Goal: Task Accomplishment & Management: Complete application form

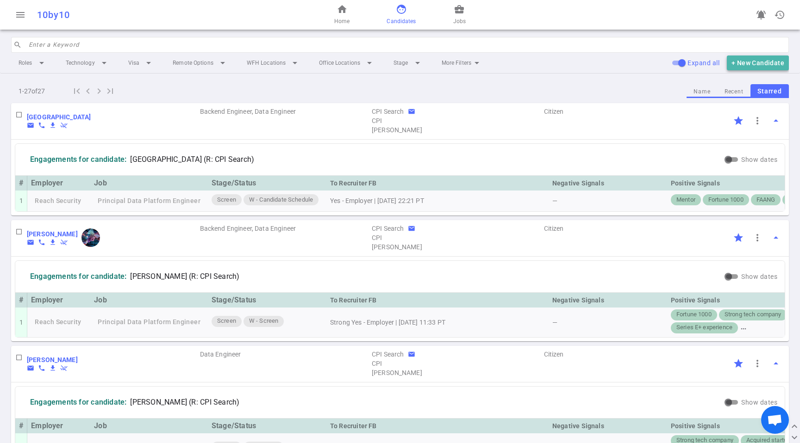
click at [752, 67] on button "+ New Candidate" at bounding box center [758, 63] width 62 height 15
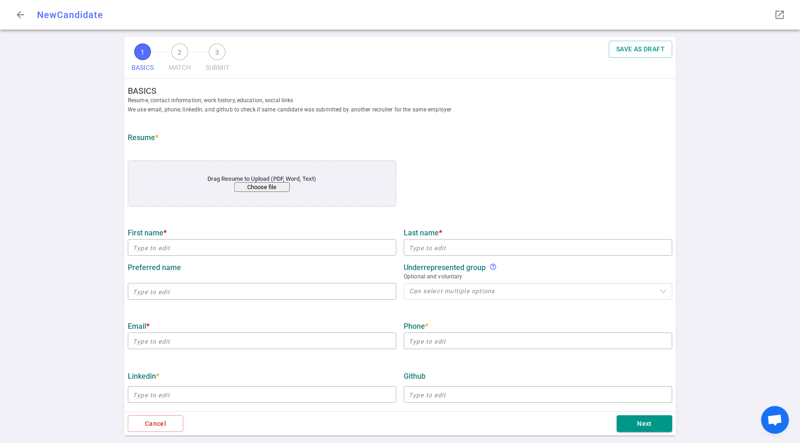
click at [270, 189] on button "Choose file" at bounding box center [262, 187] width 56 height 10
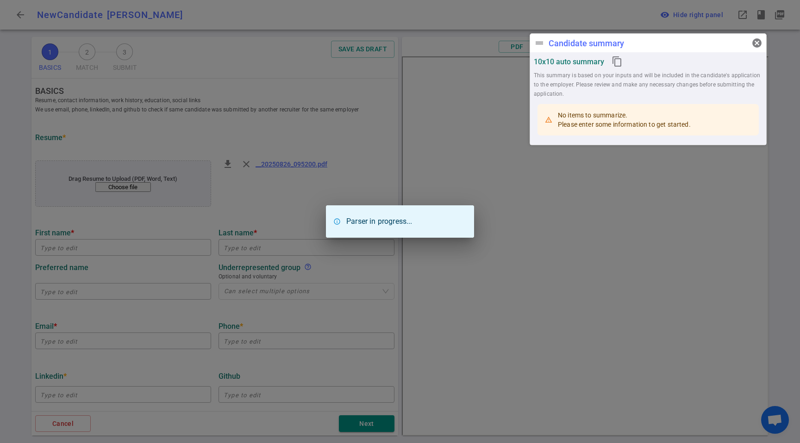
type input "Rahul"
type input "[PERSON_NAME]"
type input "[EMAIL_ADDRESS][DOMAIN_NAME]"
type input "Segment"
type textarea "TECH LEAD / STAFF ENGINEER"
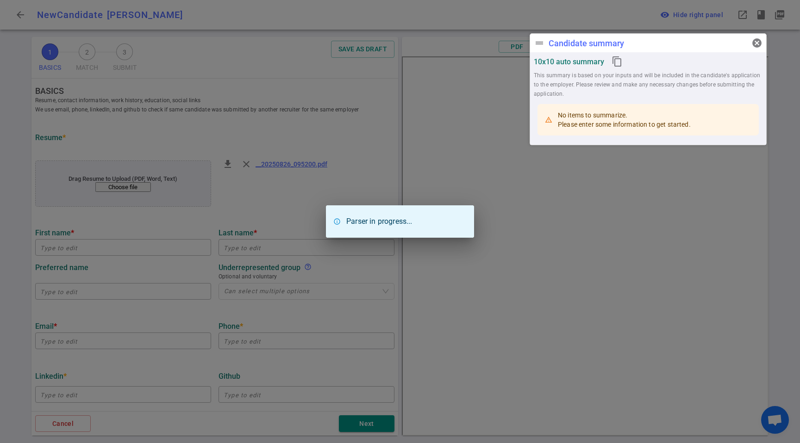
type input "11.9"
type input "Umass Amherst"
type input "COMPUTER SCIENCE"
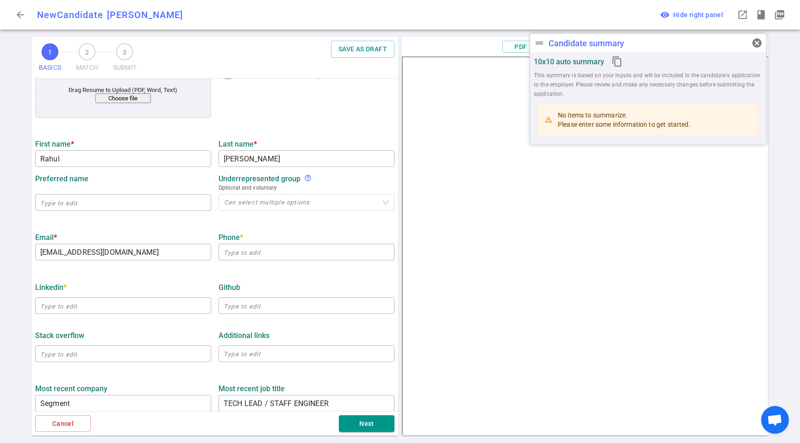
scroll to position [178, 0]
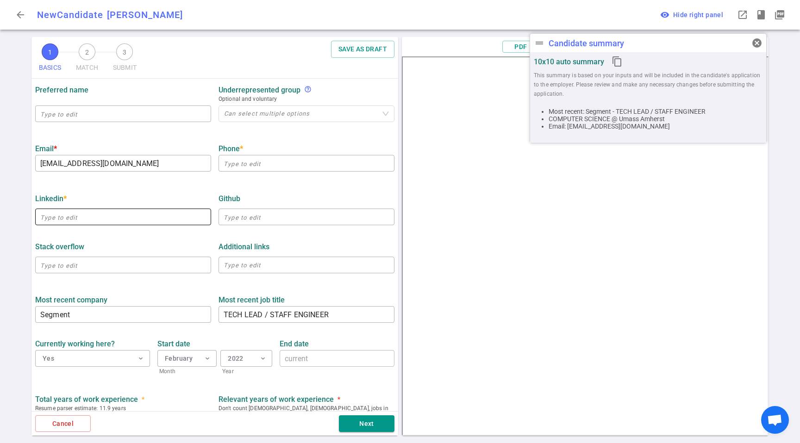
click at [84, 224] on input "text" at bounding box center [123, 217] width 176 height 15
paste input "[URL][DOMAIN_NAME]"
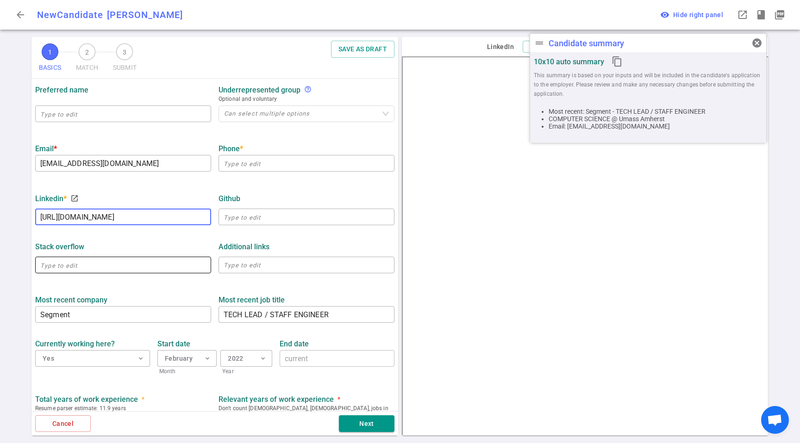
click at [116, 237] on div "Stack Overflow ​ Additional links x ​" at bounding box center [214, 255] width 367 height 48
type input "[URL][DOMAIN_NAME]"
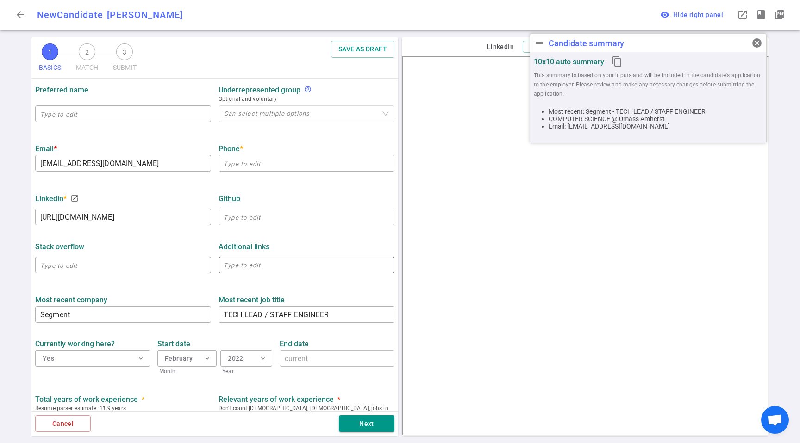
scroll to position [310, 0]
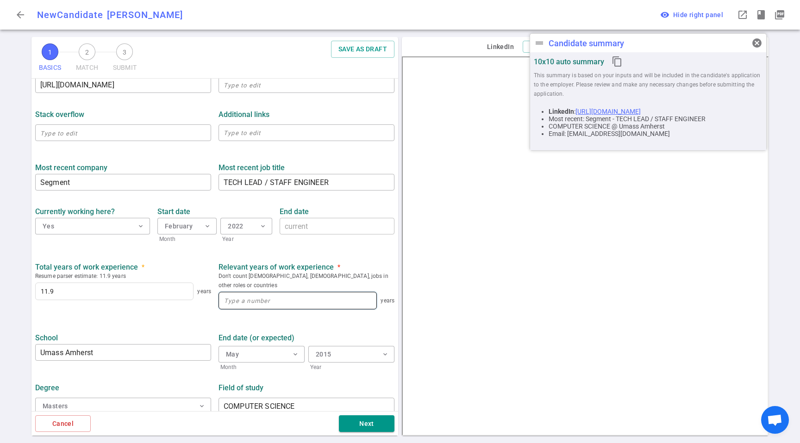
click at [233, 297] on input at bounding box center [297, 300] width 157 height 17
type input "11.9"
click at [236, 302] on div "11.9 years" at bounding box center [306, 301] width 176 height 23
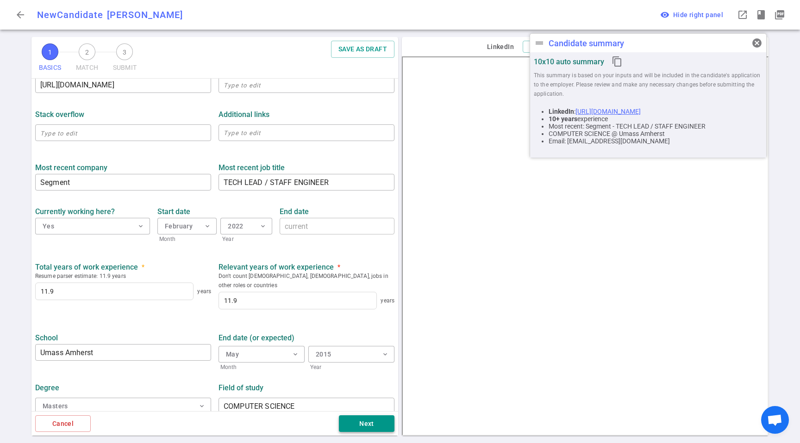
click at [389, 421] on button "Next" at bounding box center [367, 424] width 56 height 17
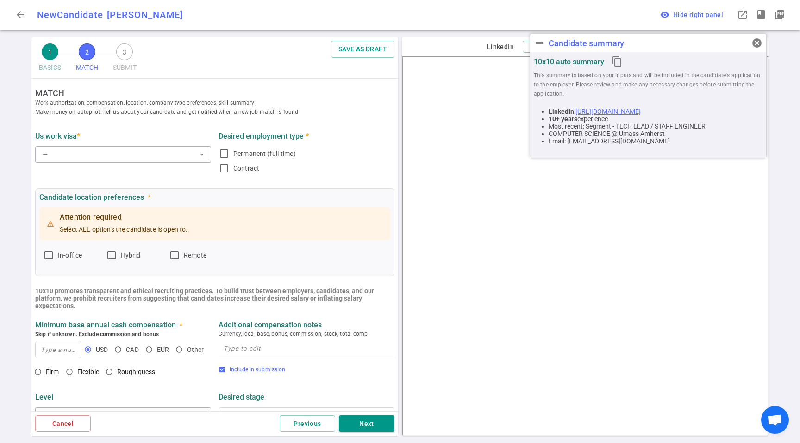
scroll to position [0, 0]
click at [151, 156] on button "— expand_more" at bounding box center [123, 156] width 176 height 17
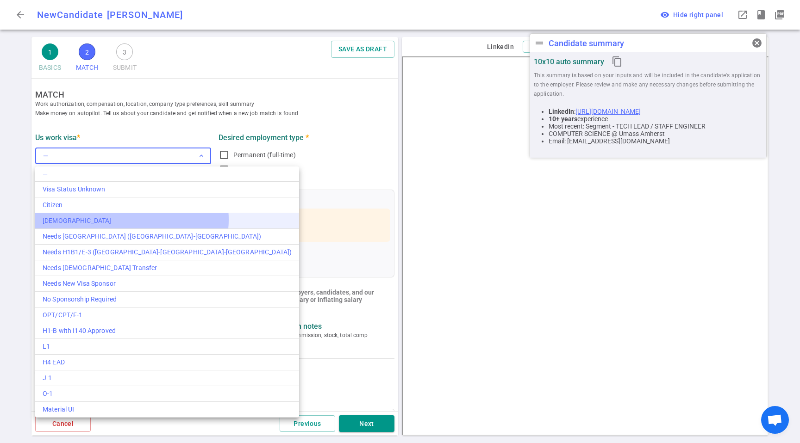
click at [131, 220] on div "[DEMOGRAPHIC_DATA]" at bounding box center [167, 221] width 249 height 10
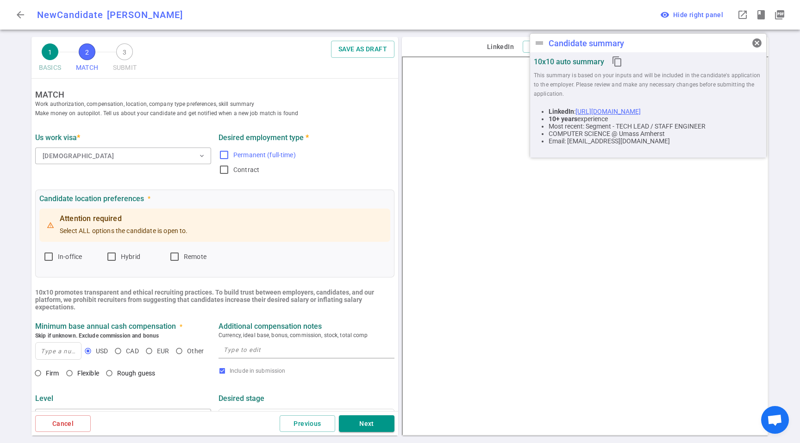
click at [264, 155] on span "Permanent (full-time)" at bounding box center [264, 154] width 62 height 7
click at [230, 155] on input "Permanent (full-time)" at bounding box center [223, 154] width 11 height 11
checkbox input "true"
click at [189, 262] on label "Remote" at bounding box center [197, 256] width 56 height 15
click at [180, 262] on input "Remote" at bounding box center [174, 256] width 11 height 11
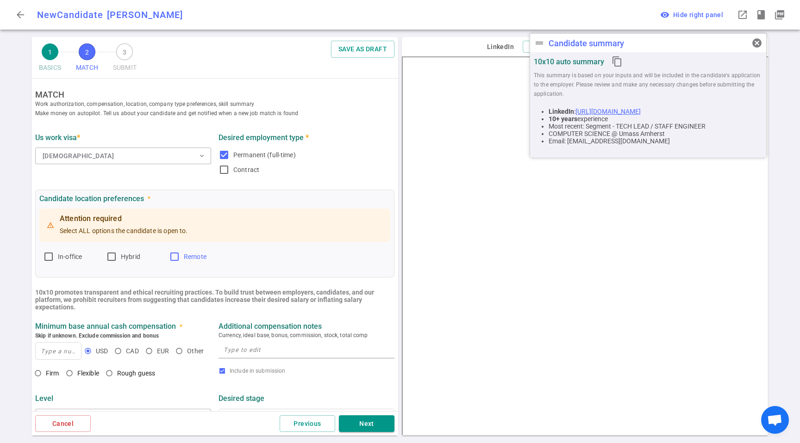
checkbox input "true"
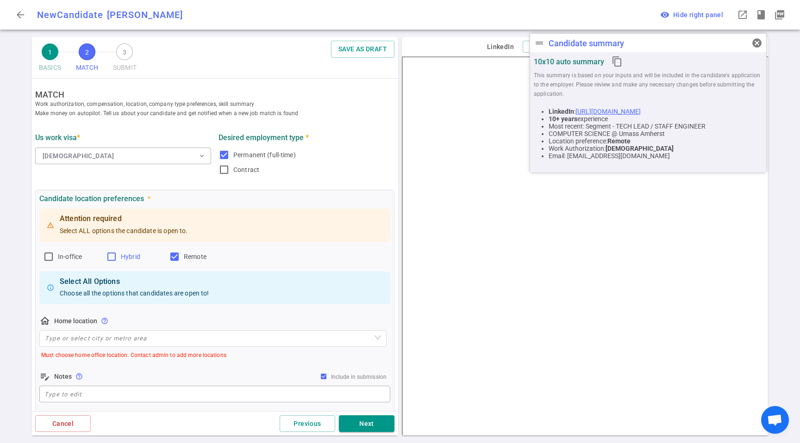
click at [123, 257] on span "Hybrid" at bounding box center [130, 256] width 19 height 7
click at [117, 257] on input "Hybrid" at bounding box center [111, 256] width 11 height 11
checkbox input "true"
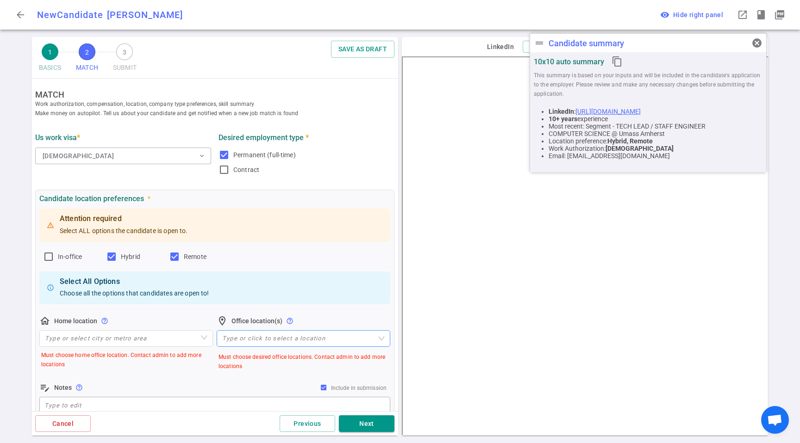
click at [282, 343] on div "Type or click to select a location" at bounding box center [304, 338] width 174 height 17
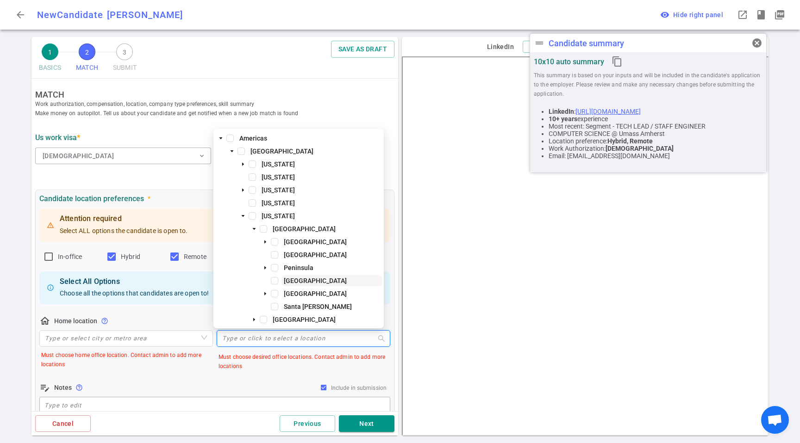
click at [310, 280] on span "[GEOGRAPHIC_DATA]" at bounding box center [315, 280] width 63 height 7
click at [142, 342] on input "search" at bounding box center [126, 339] width 162 height 16
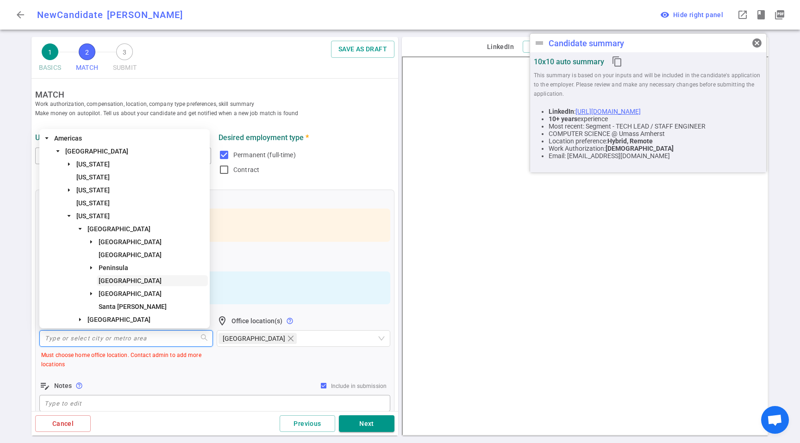
click at [123, 280] on span "[GEOGRAPHIC_DATA]" at bounding box center [130, 280] width 63 height 7
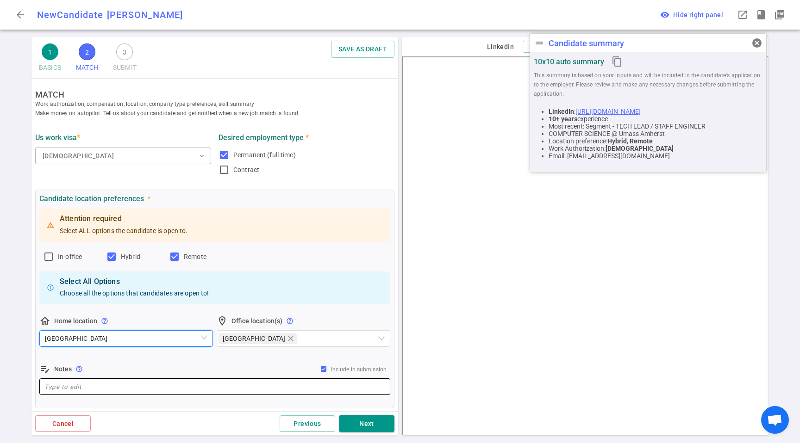
click at [155, 391] on div "x ​" at bounding box center [214, 387] width 351 height 17
paste textarea "Open to hybrid SF and remote. May consider full onsite for the right fit esp. f…"
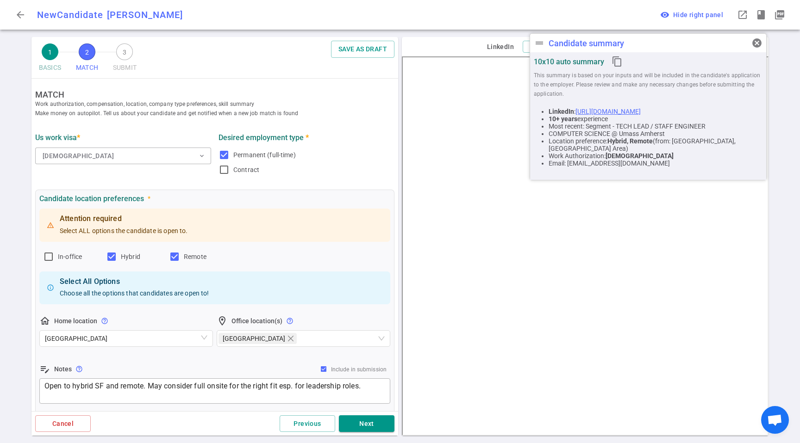
click at [179, 365] on div "edit_note Notes help_outline Include in submission" at bounding box center [214, 369] width 351 height 11
click at [162, 398] on textarea "Open to hybrid SF and remote. May consider full onsite for the right fit esp. f…" at bounding box center [214, 391] width 341 height 21
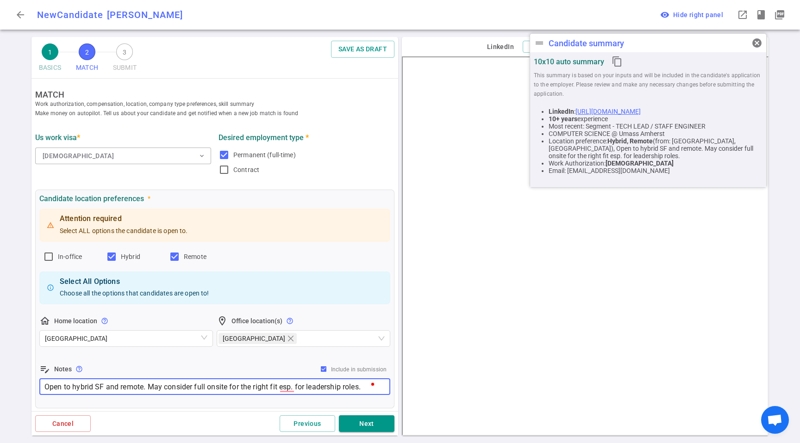
type textarea "Open to hybrid SF and remote. May consider full onsite for the right fit esp. f…"
click at [149, 366] on div "edit_note Notes help_outline Include in submission" at bounding box center [214, 369] width 351 height 11
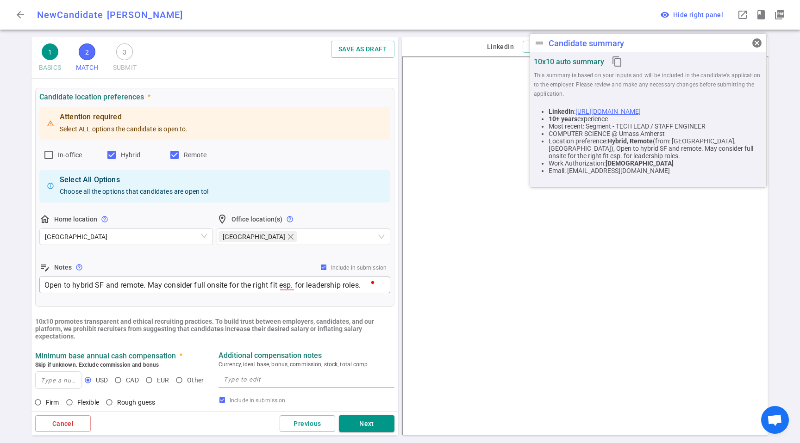
scroll to position [109, 0]
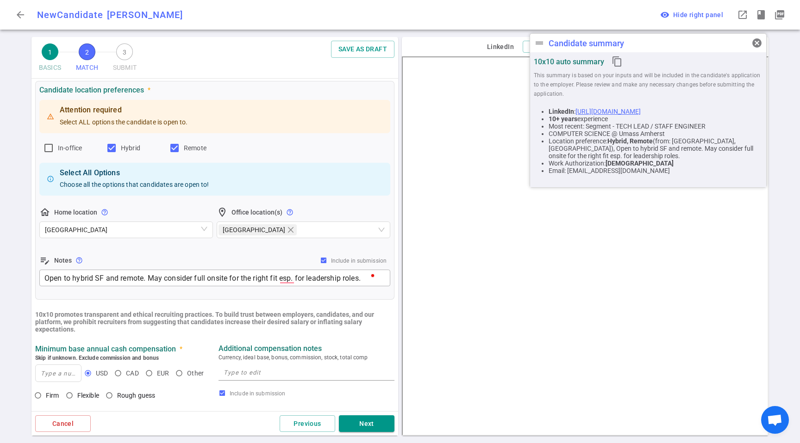
click at [53, 140] on div "Attention required Select ALL options the candidate is open to. In-office Hybri…" at bounding box center [214, 193] width 351 height 190
drag, startPoint x: 53, startPoint y: 143, endPoint x: 84, endPoint y: 158, distance: 34.4
click at [53, 143] on input "In-office" at bounding box center [48, 148] width 11 height 11
checkbox input "true"
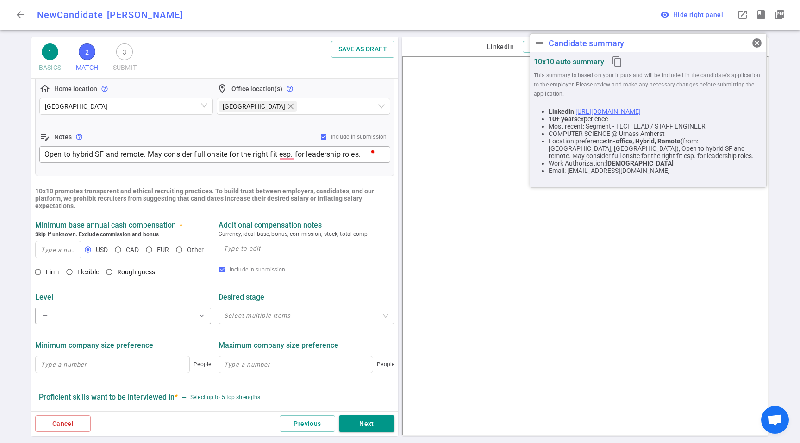
scroll to position [240, 0]
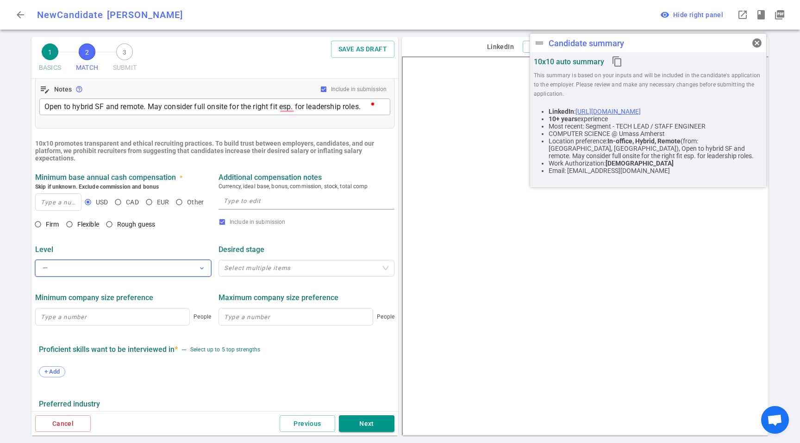
click at [89, 267] on button "— expand_more" at bounding box center [123, 268] width 176 height 17
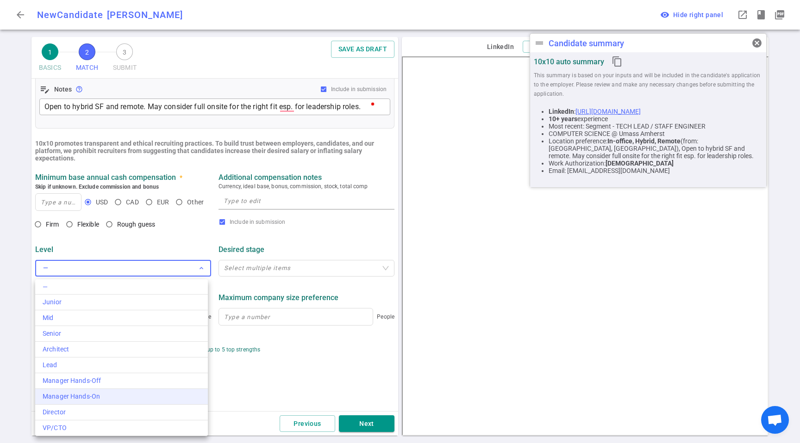
drag, startPoint x: 93, startPoint y: 368, endPoint x: 118, endPoint y: 398, distance: 38.5
click at [118, 398] on div "— Junior Mid Senior Architect Lead Manager Hands-Off Manager Hands-On Director …" at bounding box center [121, 358] width 173 height 157
click at [118, 396] on div "Manager Hands-On" at bounding box center [122, 397] width 158 height 10
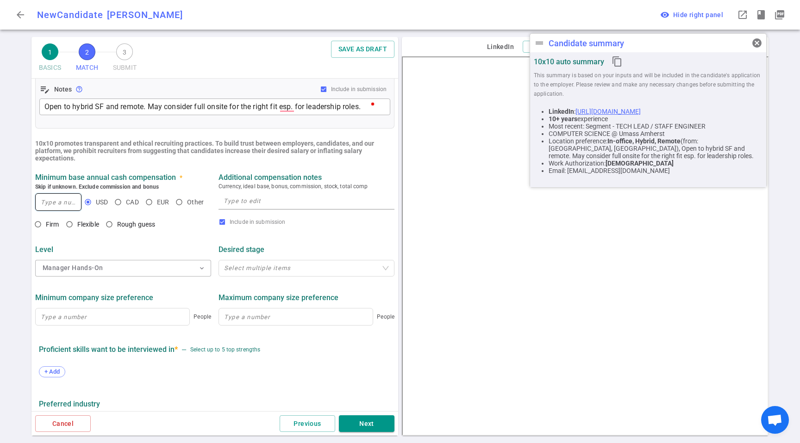
click at [55, 201] on input at bounding box center [58, 202] width 45 height 17
type input "230,000"
click at [85, 229] on span "Flexible" at bounding box center [89, 224] width 25 height 9
click at [77, 229] on input "Flexible" at bounding box center [70, 225] width 16 height 16
radio input "true"
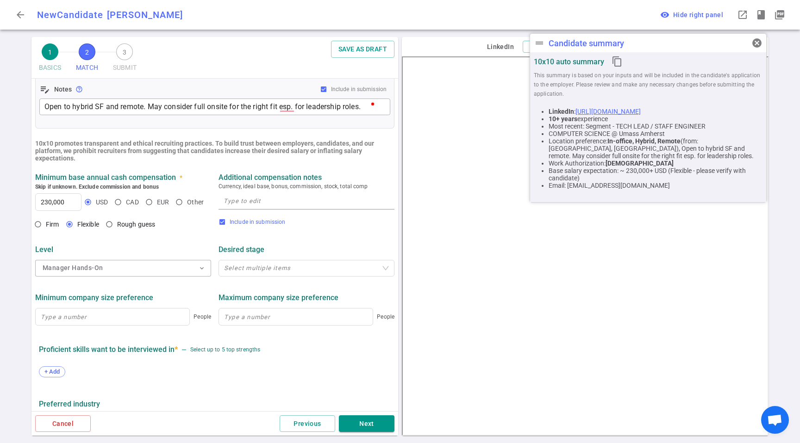
click at [253, 225] on span "Include in submission" at bounding box center [258, 222] width 56 height 6
click at [226, 226] on input "Include in submission" at bounding box center [221, 221] width 7 height 7
checkbox input "false"
click at [354, 232] on div "Include in submission" at bounding box center [306, 226] width 183 height 18
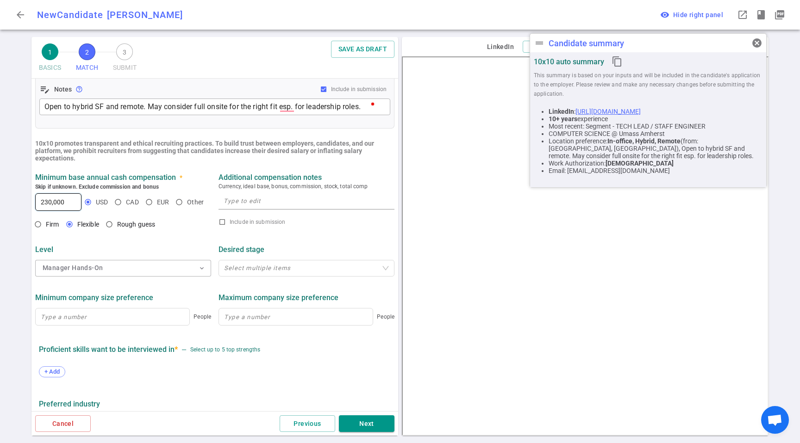
click at [69, 205] on input "230,000" at bounding box center [58, 202] width 45 height 17
click at [329, 201] on textarea at bounding box center [307, 201] width 166 height 11
type textarea "Around $230K base"
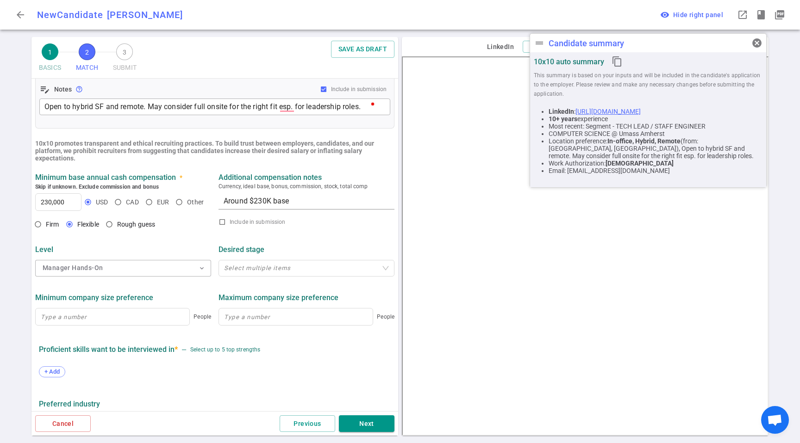
click at [303, 255] on div "Desired stage" at bounding box center [306, 250] width 176 height 17
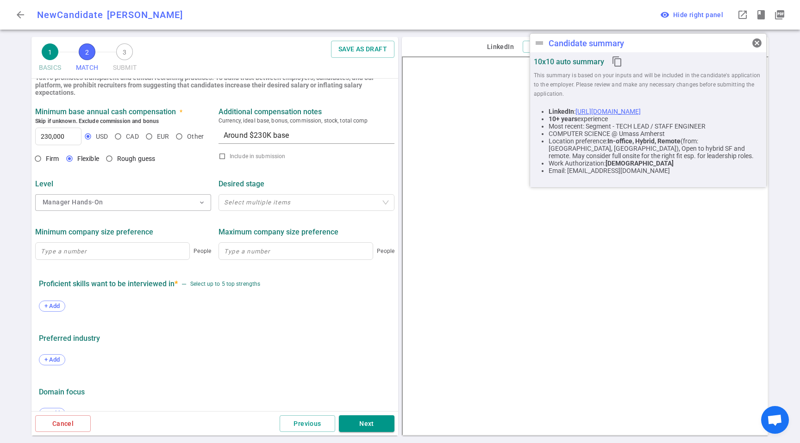
scroll to position [325, 0]
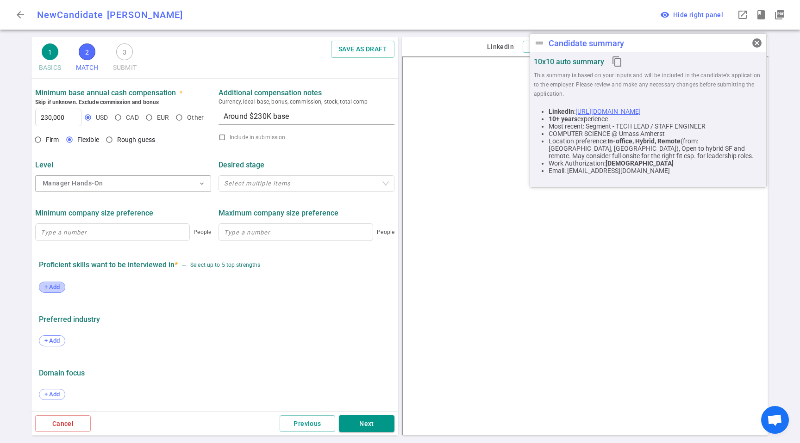
click at [62, 289] on span "+ Add" at bounding box center [52, 287] width 22 height 7
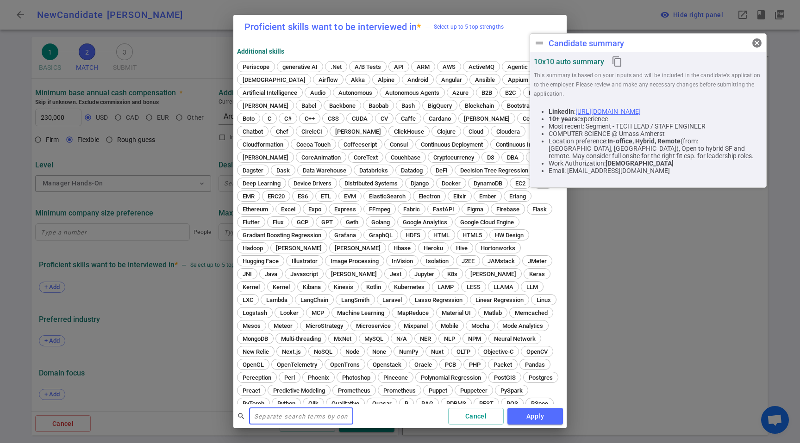
click at [315, 419] on input "text" at bounding box center [301, 416] width 104 height 15
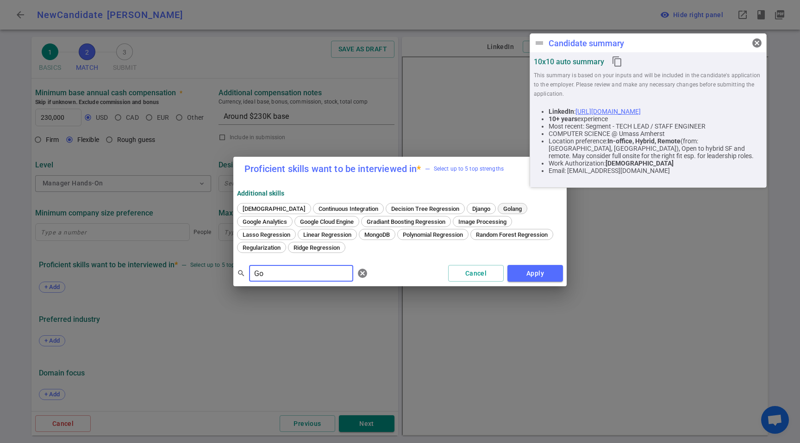
click at [500, 205] on span "Golang" at bounding box center [512, 208] width 25 height 7
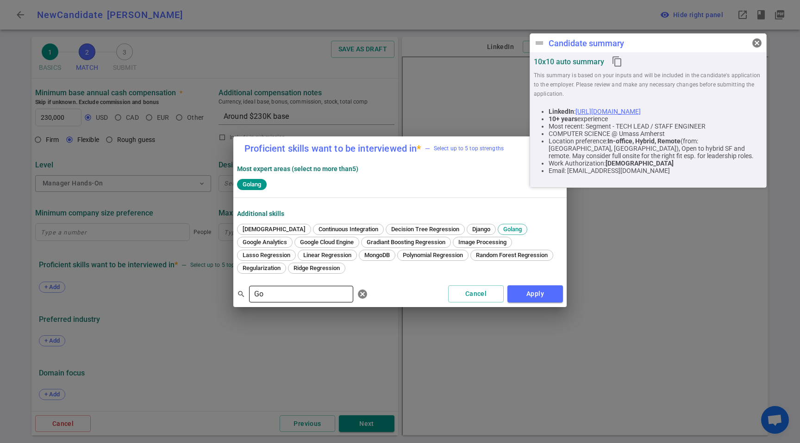
click at [294, 300] on input "Go" at bounding box center [301, 294] width 104 height 15
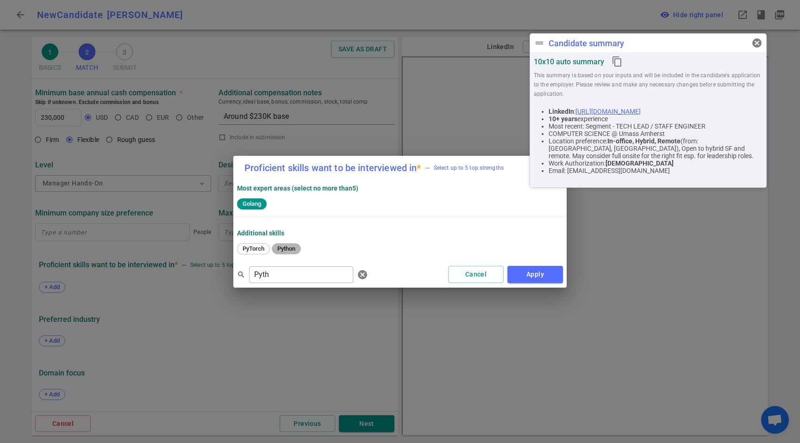
click at [285, 250] on span "Python" at bounding box center [286, 248] width 25 height 7
click at [284, 273] on input "Pyth" at bounding box center [301, 274] width 104 height 15
type input "Java"
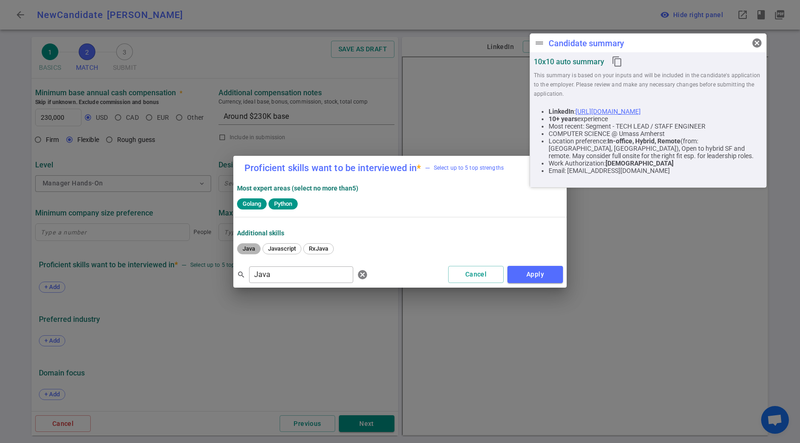
click at [257, 250] on span "Java" at bounding box center [248, 248] width 19 height 7
click at [273, 271] on input "Java" at bounding box center [301, 274] width 104 height 15
click at [546, 273] on button "Apply" at bounding box center [535, 274] width 56 height 17
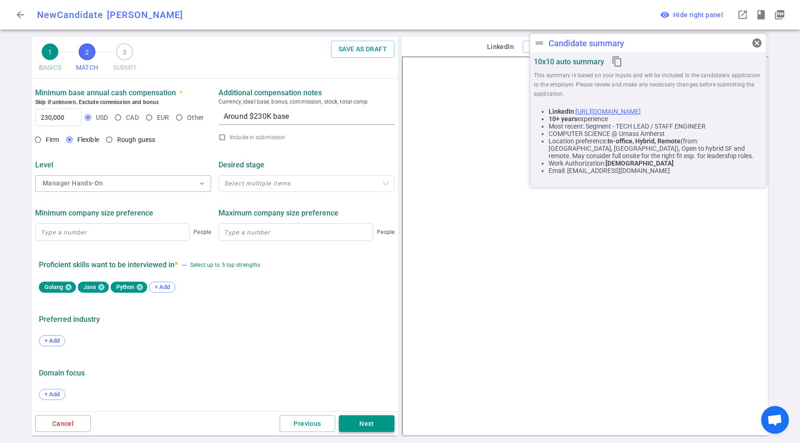
click at [382, 425] on button "Next" at bounding box center [367, 424] width 56 height 17
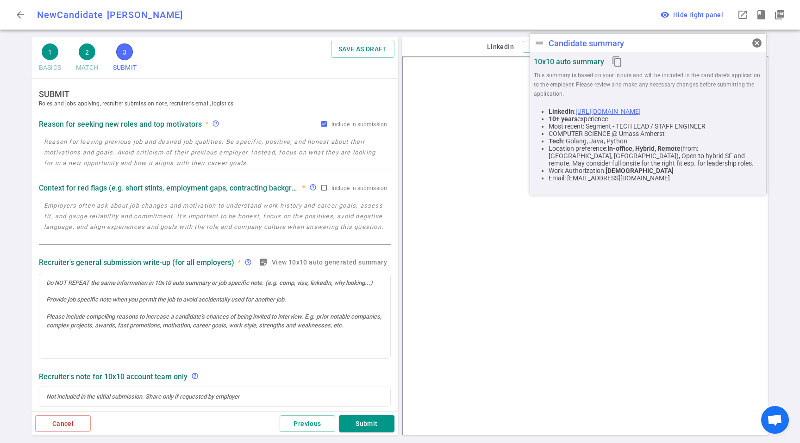
scroll to position [0, 0]
click at [133, 131] on div "Reason for seeking new roles and top motivators * help_outline Include in submi…" at bounding box center [215, 124] width 352 height 17
click at [128, 144] on textarea at bounding box center [215, 153] width 342 height 32
paste textarea "Segment was acquired by Twilio and the company has become big and not much is l…"
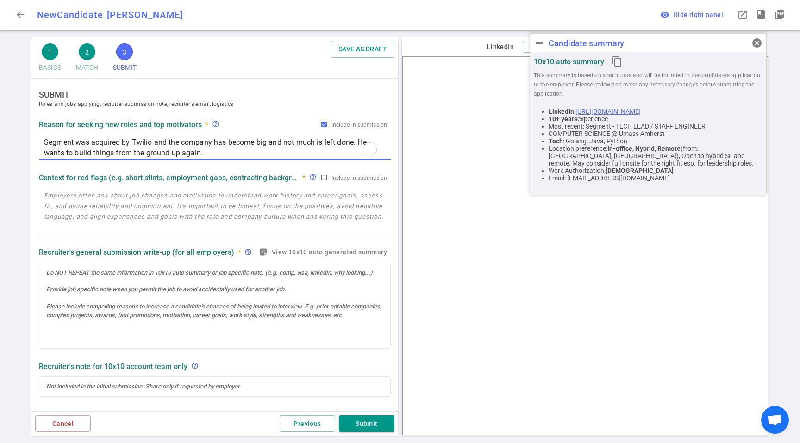
type textarea "Segment was acquired by Twilio and the company has become big and not much is l…"
click at [187, 195] on textarea at bounding box center [215, 211] width 342 height 43
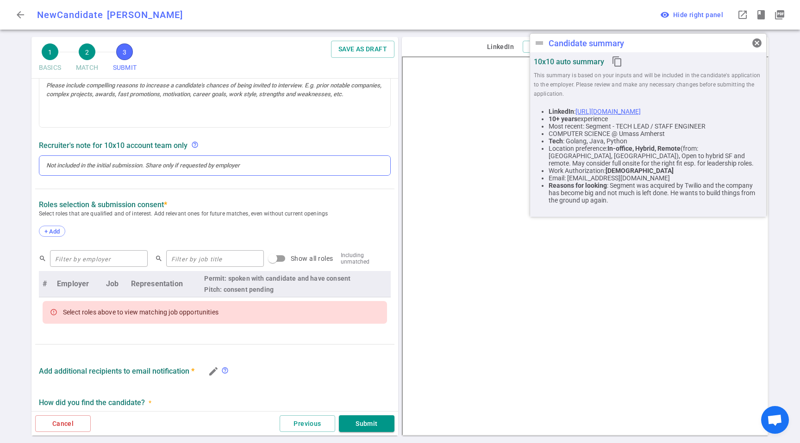
click at [147, 165] on div at bounding box center [214, 166] width 337 height 8
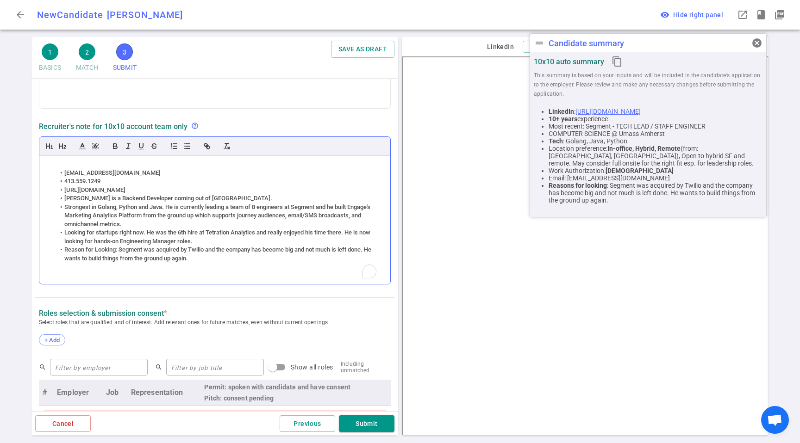
scroll to position [480, 0]
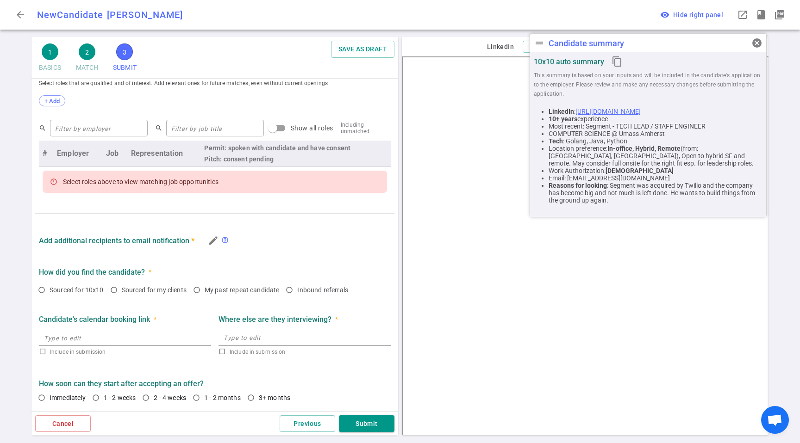
click at [224, 240] on span "help_outline" at bounding box center [224, 239] width 7 height 7
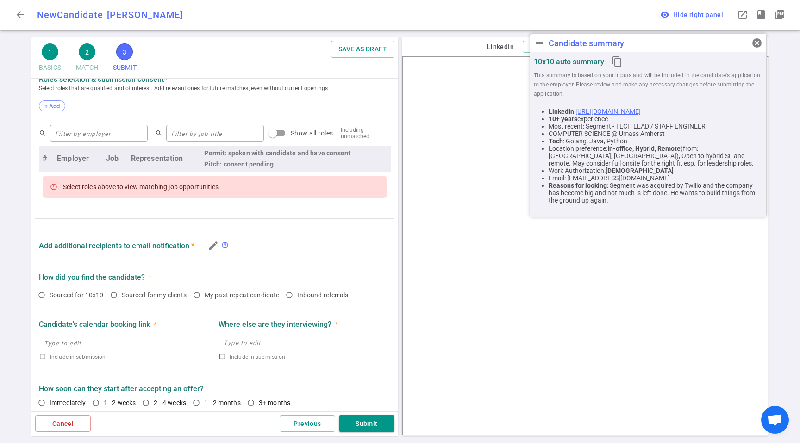
click at [57, 113] on div "+ Add" at bounding box center [215, 107] width 352 height 20
click at [59, 95] on div "+ Add" at bounding box center [215, 106] width 352 height 26
click at [59, 99] on div "+ Add" at bounding box center [215, 107] width 352 height 20
click at [48, 110] on div "+ Add" at bounding box center [52, 105] width 26 height 11
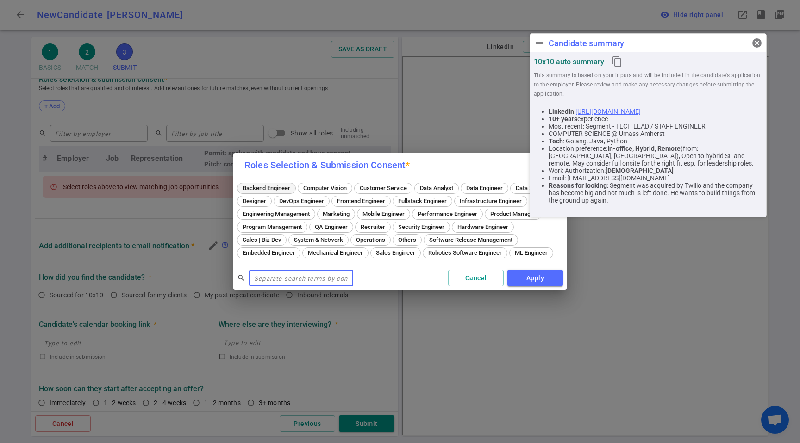
click at [260, 183] on div "Backend Engineer" at bounding box center [266, 188] width 59 height 11
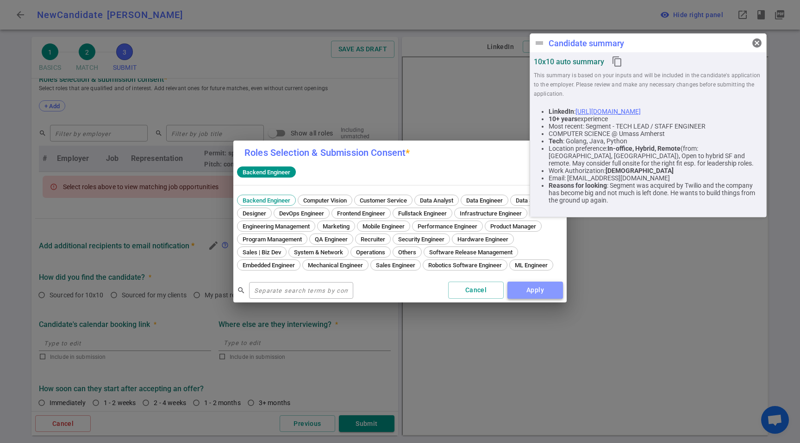
click at [536, 299] on button "Apply" at bounding box center [535, 290] width 56 height 17
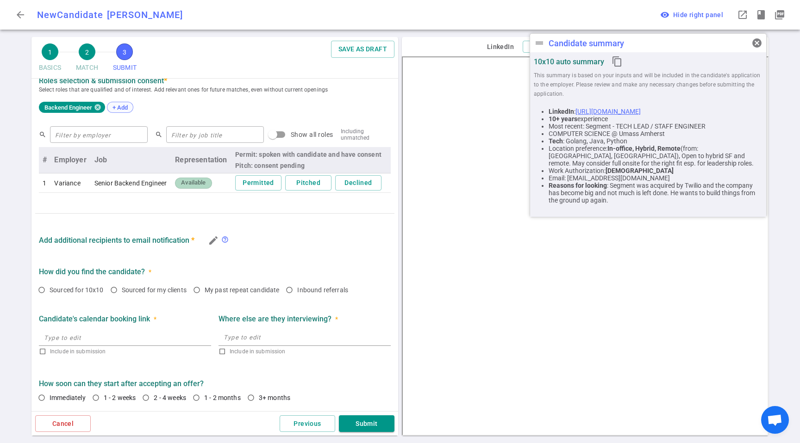
click at [124, 110] on div "+ Add" at bounding box center [120, 107] width 26 height 11
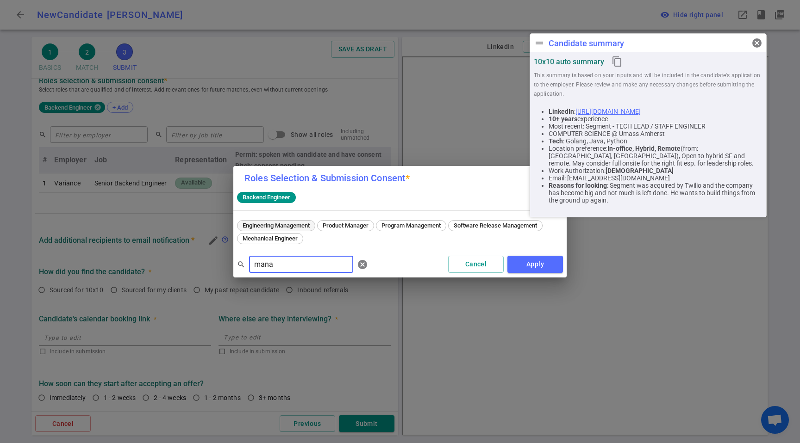
type input "mana"
click at [296, 225] on span "Engineering Management" at bounding box center [276, 225] width 74 height 7
click at [547, 272] on button "Apply" at bounding box center [535, 264] width 56 height 17
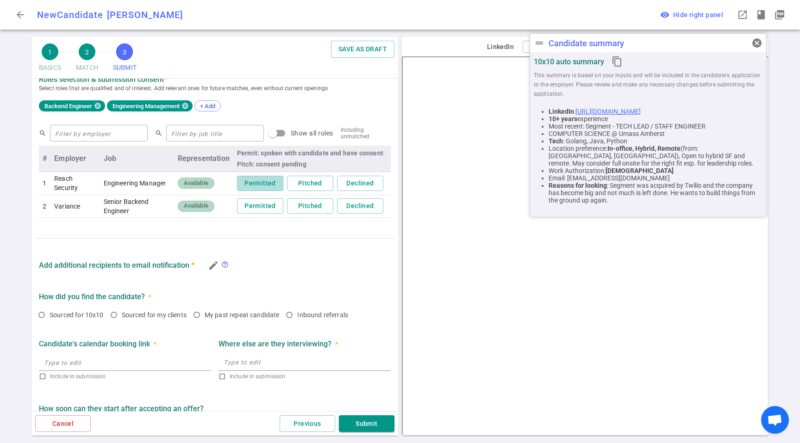
drag, startPoint x: 246, startPoint y: 180, endPoint x: 263, endPoint y: 194, distance: 21.7
click at [246, 180] on button "Permitted" at bounding box center [260, 183] width 46 height 15
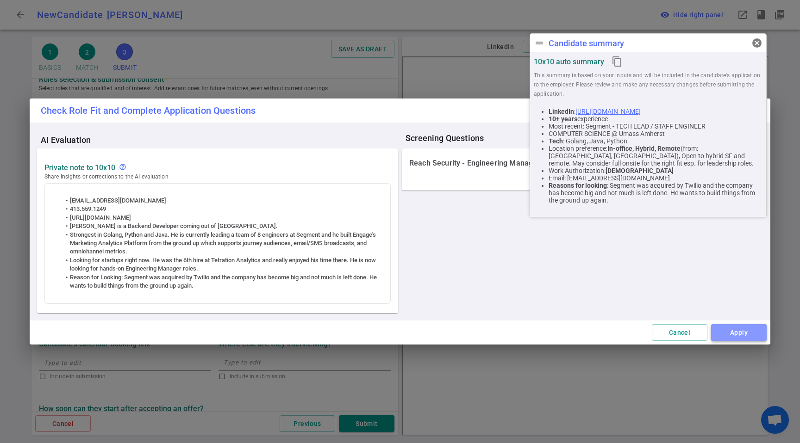
click at [763, 337] on button "Apply" at bounding box center [739, 332] width 56 height 17
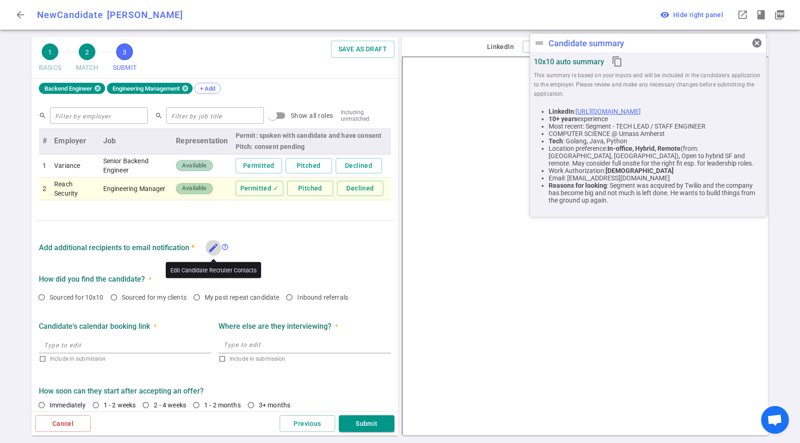
click at [217, 250] on icon "edit" at bounding box center [213, 247] width 11 height 11
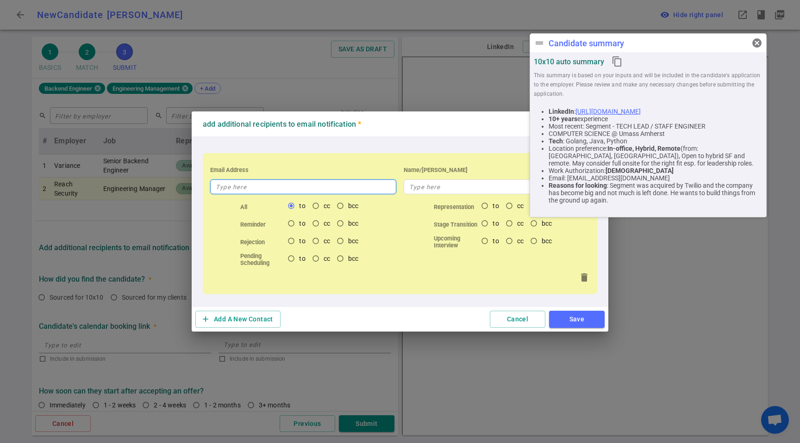
click at [258, 181] on input "text" at bounding box center [303, 187] width 186 height 15
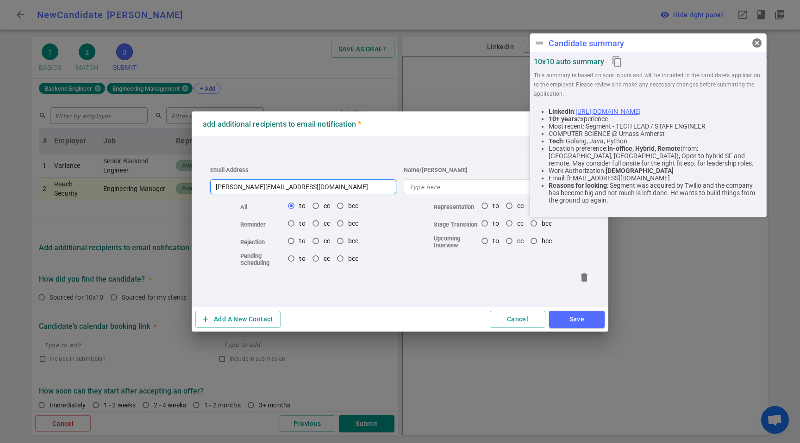
type input "[PERSON_NAME][EMAIL_ADDRESS][DOMAIN_NAME]"
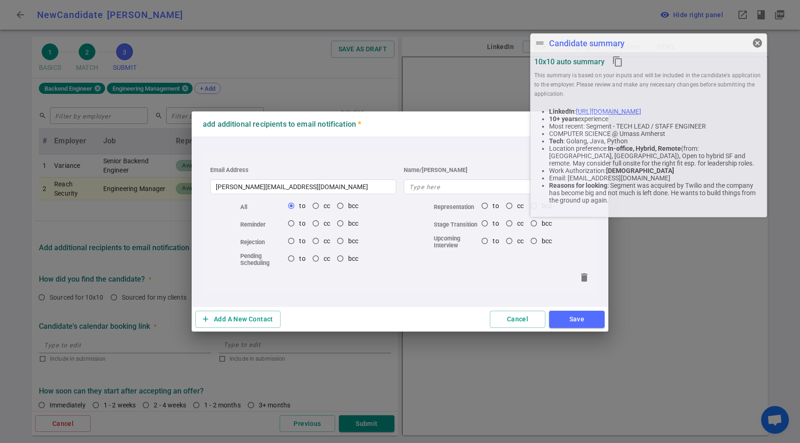
click at [752, 46] on span "cancel" at bounding box center [757, 42] width 11 height 11
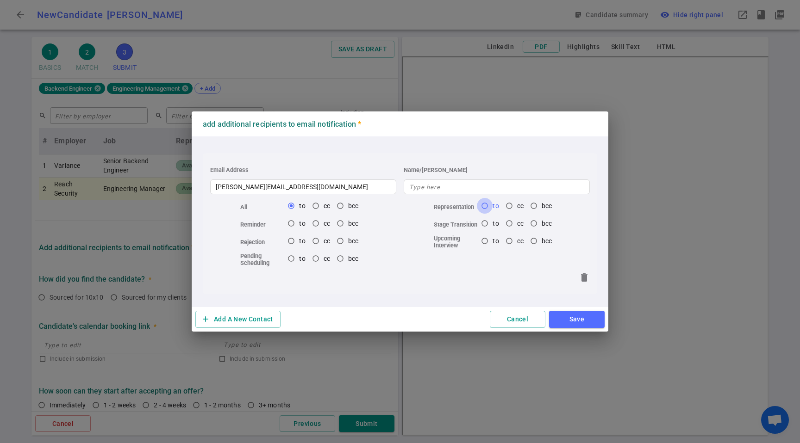
click at [490, 198] on input "to" at bounding box center [485, 206] width 16 height 16
radio input "true"
click at [491, 194] on div "Email Address [PERSON_NAME][EMAIL_ADDRESS][DOMAIN_NAME] Name/Alias All to cc bc…" at bounding box center [400, 223] width 394 height 141
click at [292, 206] on input "to" at bounding box center [291, 206] width 16 height 16
radio input "true"
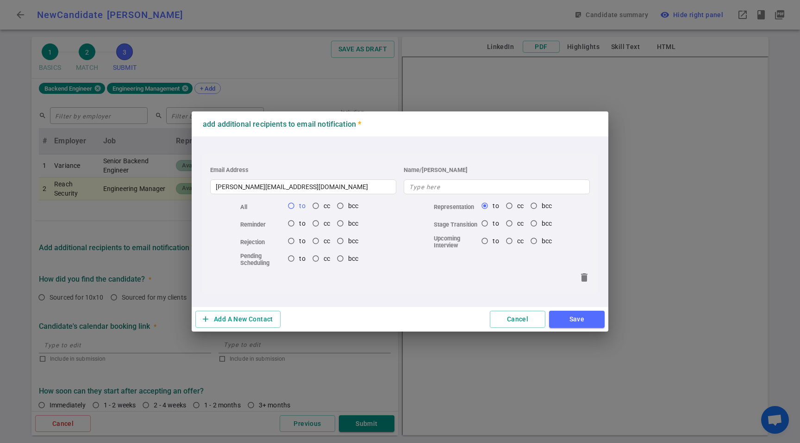
radio input "false"
click at [474, 176] on div "Name/[PERSON_NAME]" at bounding box center [496, 178] width 193 height 34
click at [476, 189] on input "text" at bounding box center [497, 187] width 186 height 15
type input "[PERSON_NAME]"
click at [570, 322] on button "Save" at bounding box center [577, 319] width 56 height 17
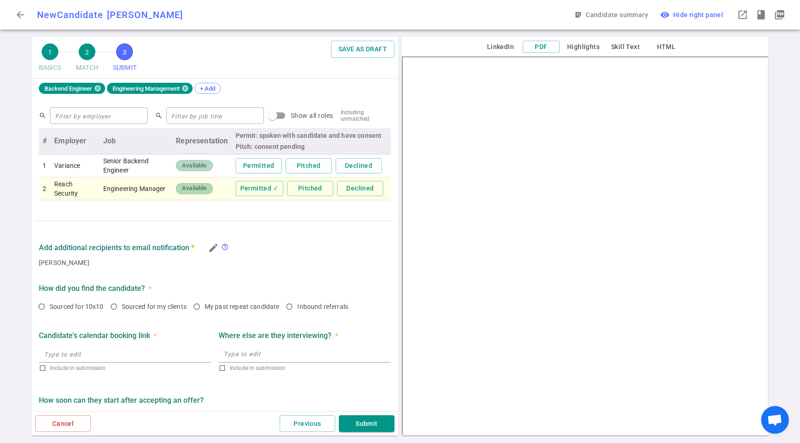
click at [156, 317] on div "SUBMIT Roles and jobs applying, recruiter submission note, recruiter's email, l…" at bounding box center [214, 17] width 367 height 822
click at [154, 312] on label "Sourced for my clients" at bounding box center [148, 307] width 84 height 16
click at [122, 312] on input "Sourced for my clients" at bounding box center [114, 307] width 16 height 16
drag, startPoint x: 160, startPoint y: 305, endPoint x: 161, endPoint y: 312, distance: 6.5
click at [160, 305] on span "Sourced for my clients" at bounding box center [154, 306] width 65 height 7
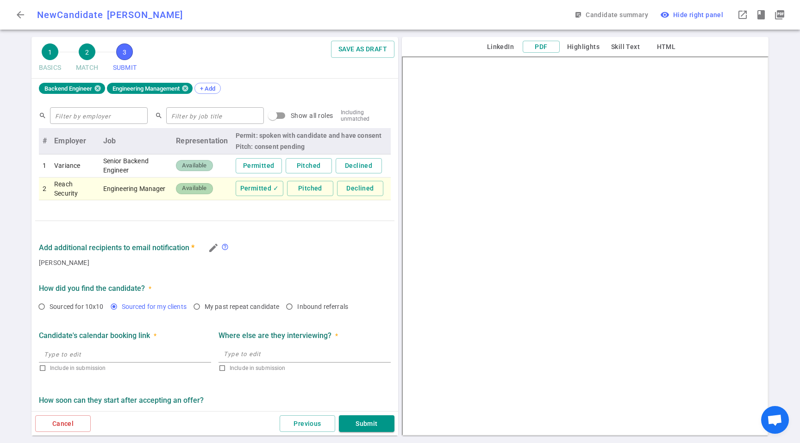
click at [122, 305] on input "Sourced for my clients" at bounding box center [114, 307] width 16 height 16
click at [158, 353] on input "text" at bounding box center [125, 354] width 172 height 15
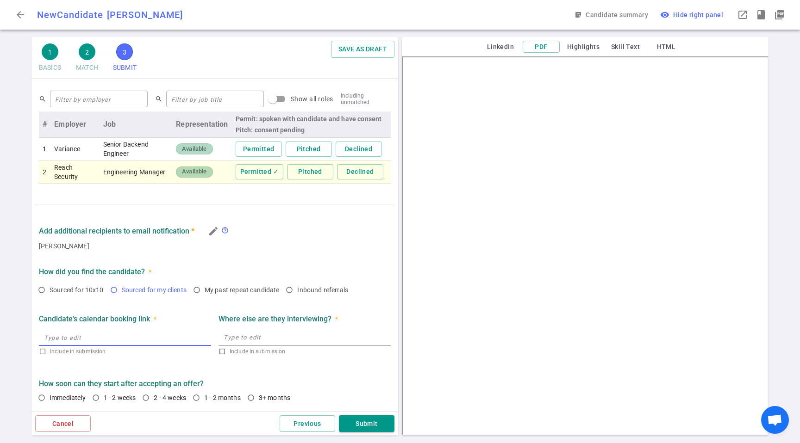
click at [165, 284] on label "Sourced for my clients" at bounding box center [148, 290] width 84 height 16
click at [122, 284] on input "Sourced for my clients" at bounding box center [114, 290] width 16 height 16
radio input "true"
drag, startPoint x: 159, startPoint y: 398, endPoint x: 211, endPoint y: 401, distance: 51.5
click at [161, 398] on span "2 - 4 weeks" at bounding box center [170, 397] width 32 height 7
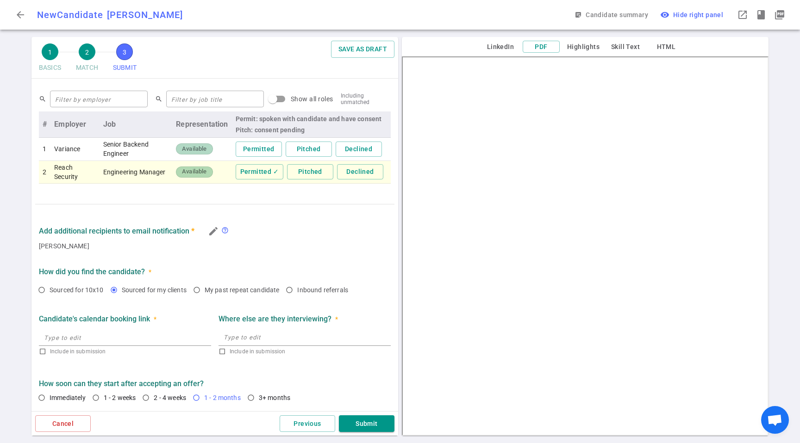
click at [154, 398] on input "2 - 4 weeks" at bounding box center [146, 398] width 16 height 16
radio input "true"
click at [360, 421] on button "Submit" at bounding box center [367, 424] width 56 height 17
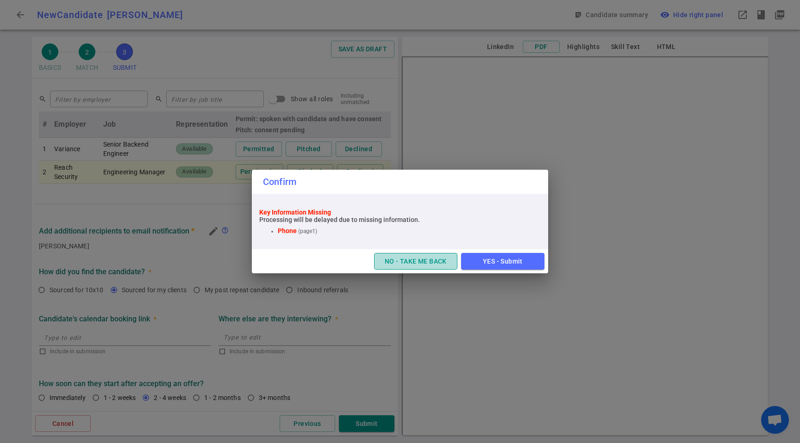
click at [424, 263] on button "NO - TAKE ME BACK" at bounding box center [415, 261] width 83 height 17
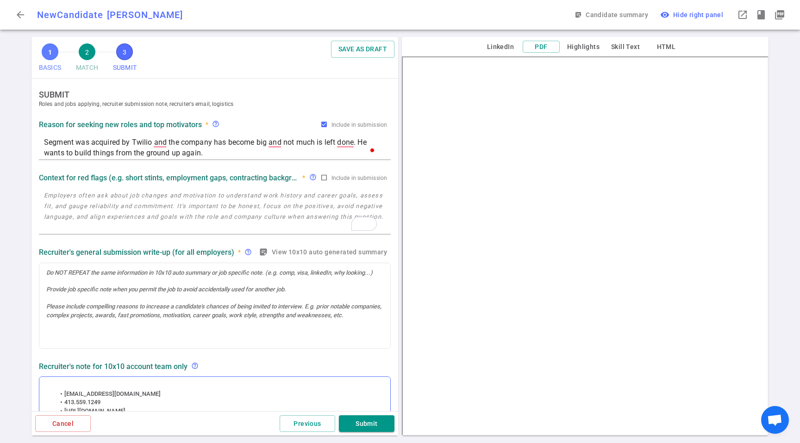
click at [44, 57] on span "1" at bounding box center [50, 51] width 17 height 17
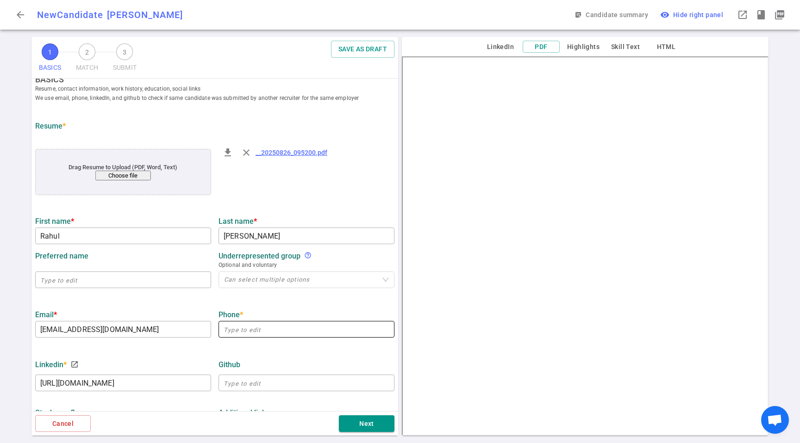
click at [249, 332] on input "text" at bounding box center [306, 329] width 176 height 15
paste input "413.559.1249"
type input "413.559.1249"
click at [281, 305] on div "Phone * [PHONE_NUMBER] ​" at bounding box center [306, 321] width 183 height 33
click at [384, 430] on button "Next" at bounding box center [367, 424] width 56 height 17
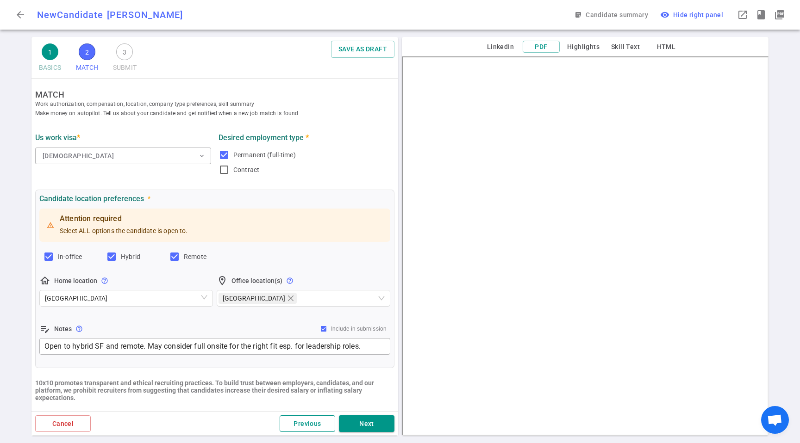
click at [318, 426] on button "Previous" at bounding box center [308, 424] width 56 height 17
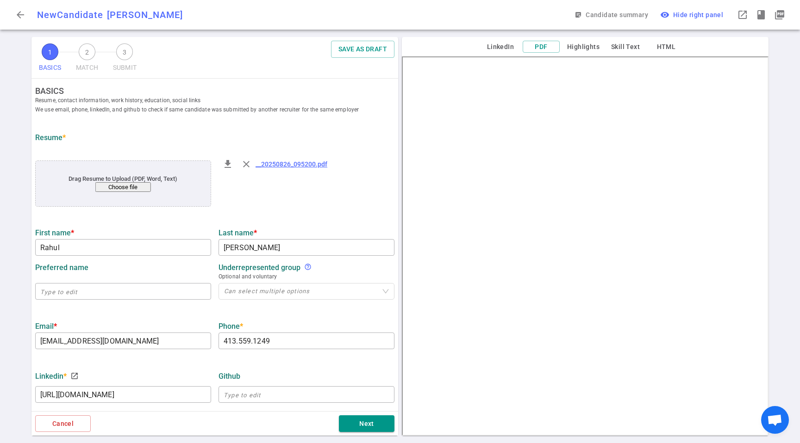
scroll to position [37, 0]
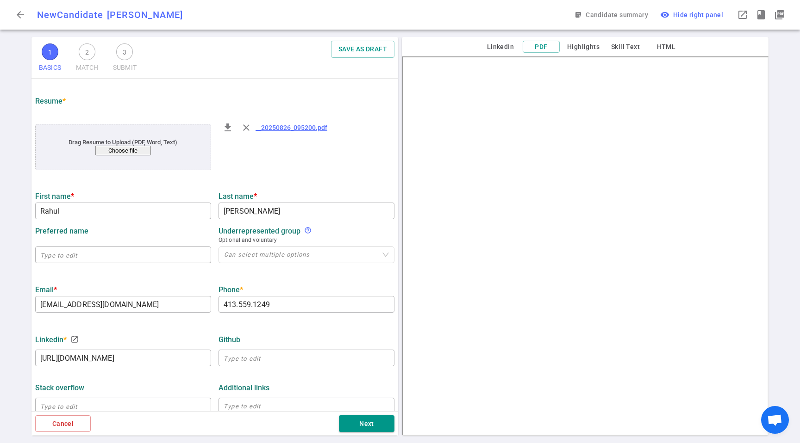
click at [152, 316] on ul "BASICS Resume, contact information, work history, education, social links We us…" at bounding box center [214, 368] width 367 height 652
click at [153, 314] on ul "BASICS Resume, contact information, work history, education, social links We us…" at bounding box center [214, 368] width 367 height 652
click at [152, 313] on ul "BASICS Resume, contact information, work history, education, social links We us…" at bounding box center [214, 368] width 367 height 652
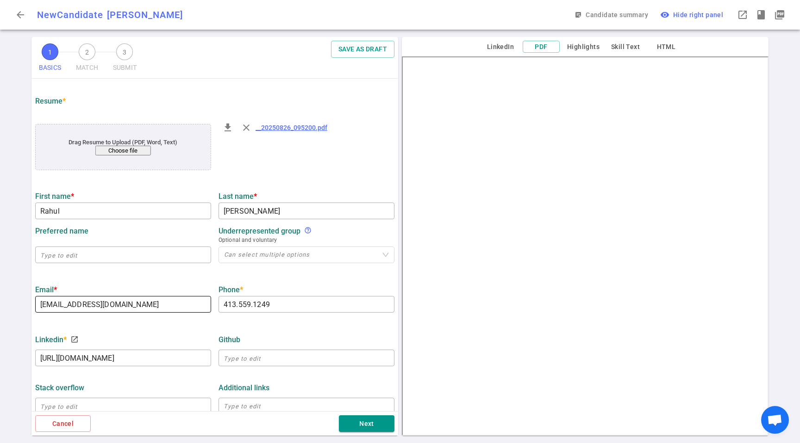
click at [161, 302] on input "[EMAIL_ADDRESS][DOMAIN_NAME]" at bounding box center [123, 304] width 176 height 15
paste input "[EMAIL_ADDRESS][DOMAIN_NAME]"
type input "[EMAIL_ADDRESS][DOMAIN_NAME]"
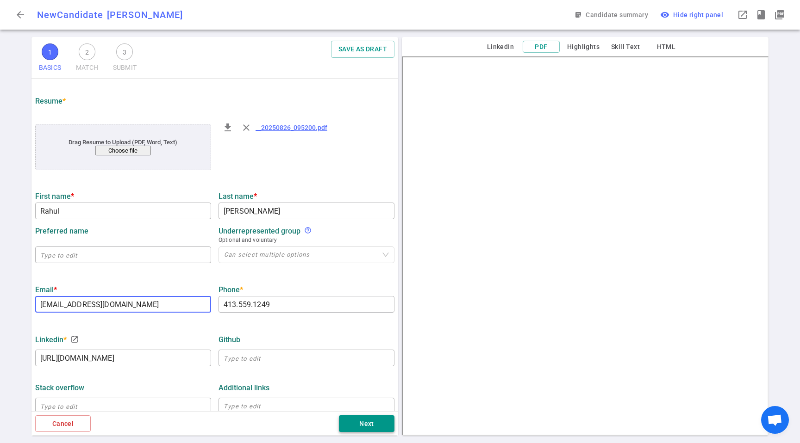
drag, startPoint x: 353, startPoint y: 406, endPoint x: 361, endPoint y: 422, distance: 18.0
click at [353, 406] on textarea at bounding box center [307, 406] width 166 height 11
click at [362, 422] on button "Next" at bounding box center [367, 424] width 56 height 17
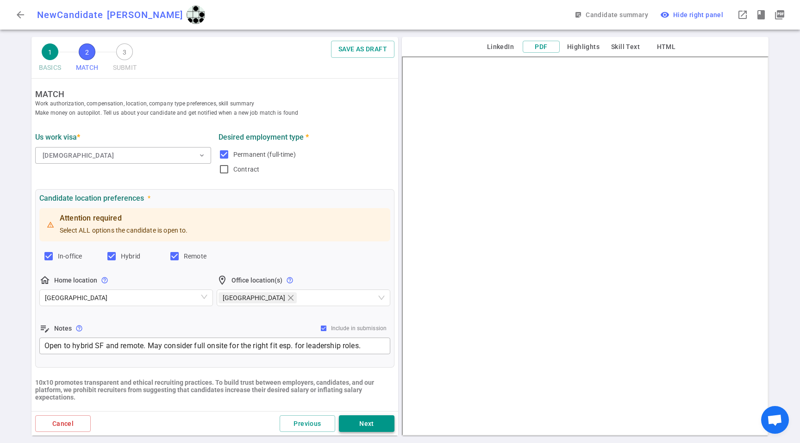
scroll to position [0, 0]
click at [363, 423] on button "Next" at bounding box center [367, 424] width 56 height 17
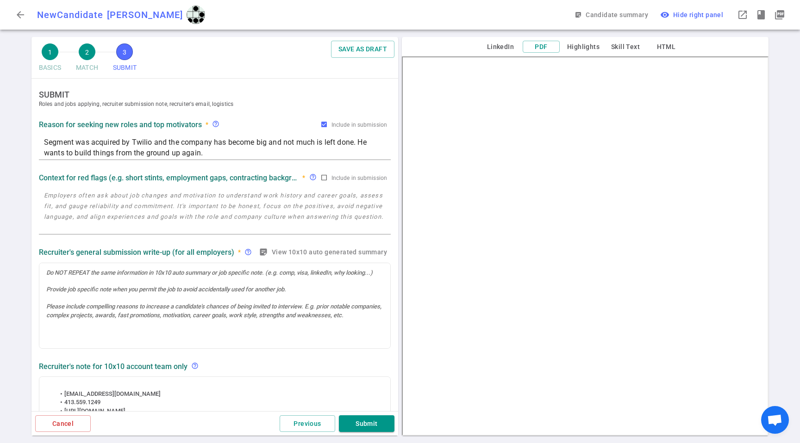
drag, startPoint x: 361, startPoint y: 420, endPoint x: 367, endPoint y: 421, distance: 5.1
click at [361, 421] on button "Submit" at bounding box center [367, 424] width 56 height 17
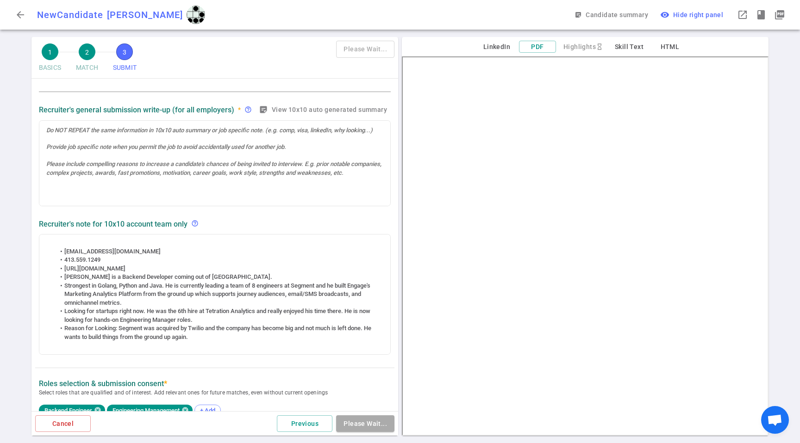
type textarea "Segment was acquired by Twilio and the company has become big and not much is l…"
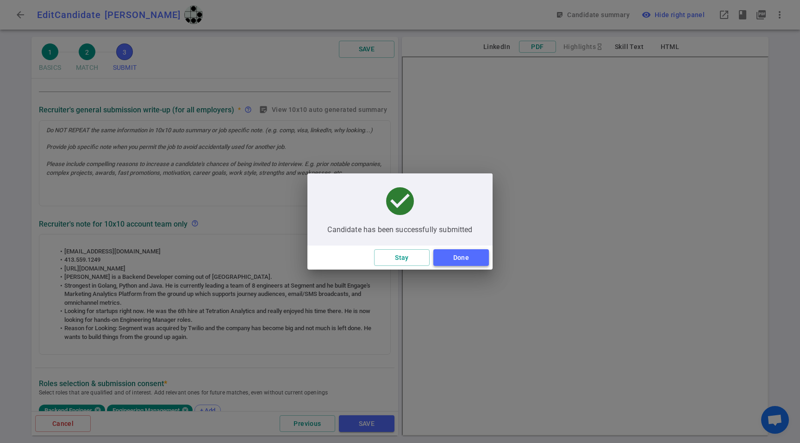
click at [462, 258] on button "Done" at bounding box center [461, 257] width 56 height 17
